Goal: Task Accomplishment & Management: Use online tool/utility

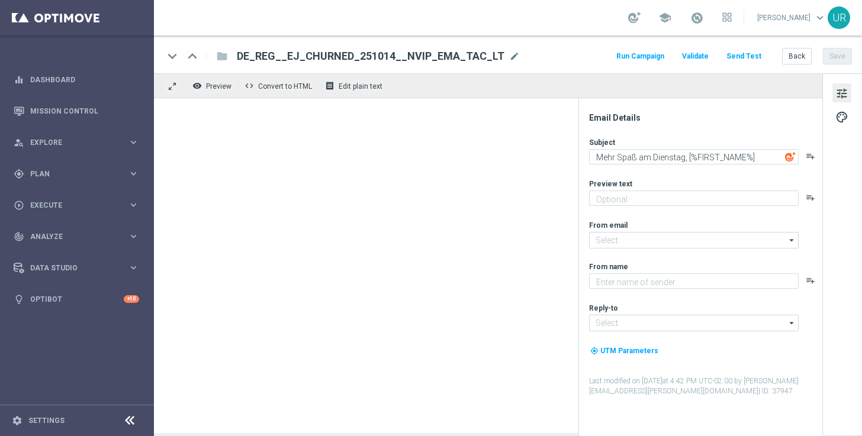
type textarea "Rubbel GRATIS zum EuroJackpot."
type textarea "Lottoland"
type input "[EMAIL_ADDRESS][DOMAIN_NAME]"
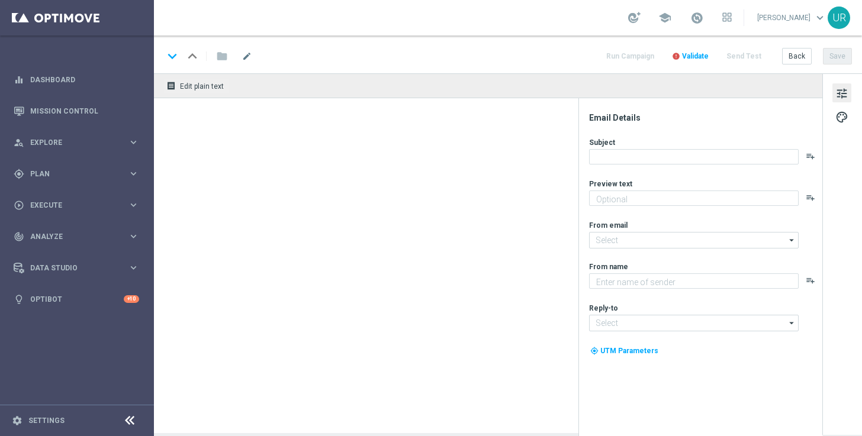
type textarea "Rubbel GRATIS zum EuroJackpot."
type textarea "Lottoland"
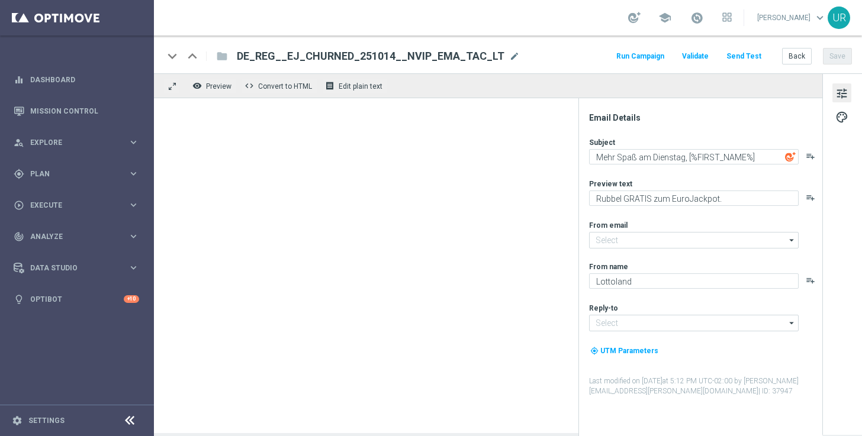
type input "[EMAIL_ADDRESS][DOMAIN_NAME]"
